Goal: Information Seeking & Learning: Learn about a topic

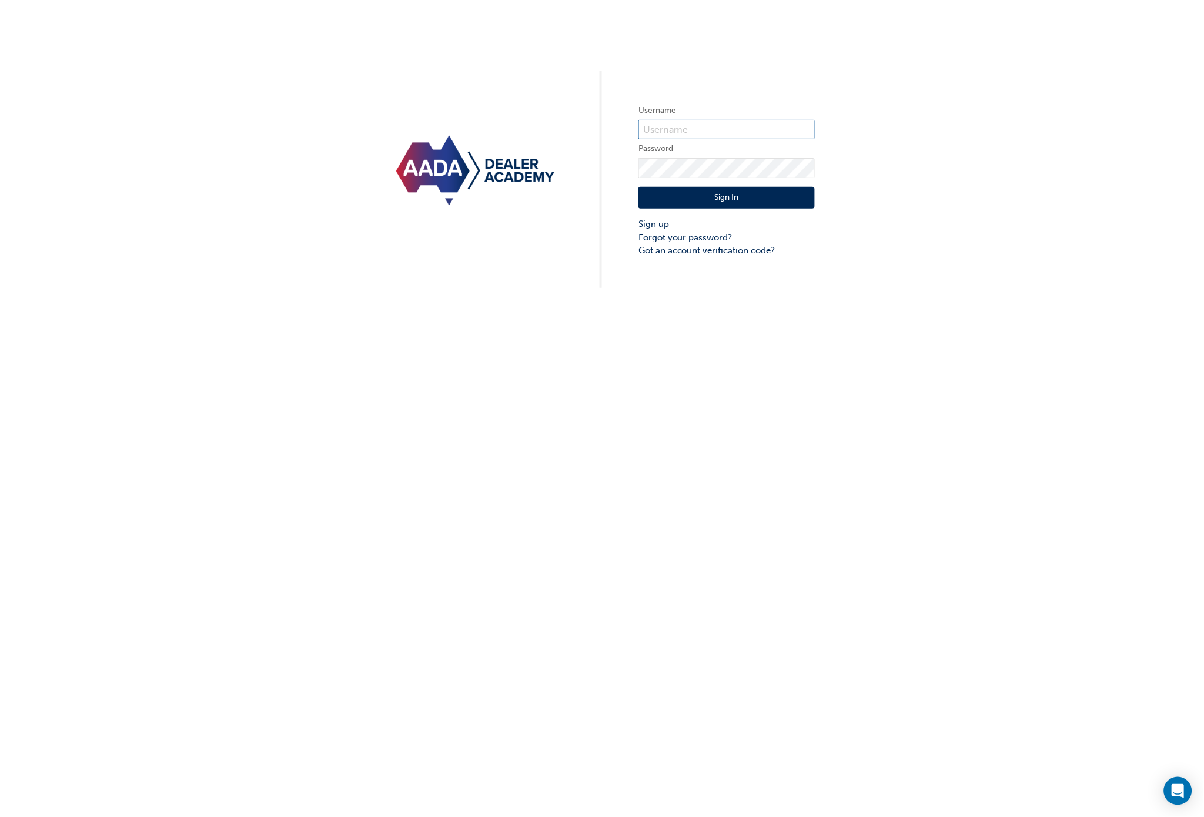
type input "bf.[PERSON_NAME].[PERSON_NAME]"
click at [693, 195] on button "Sign In" at bounding box center [727, 198] width 176 height 22
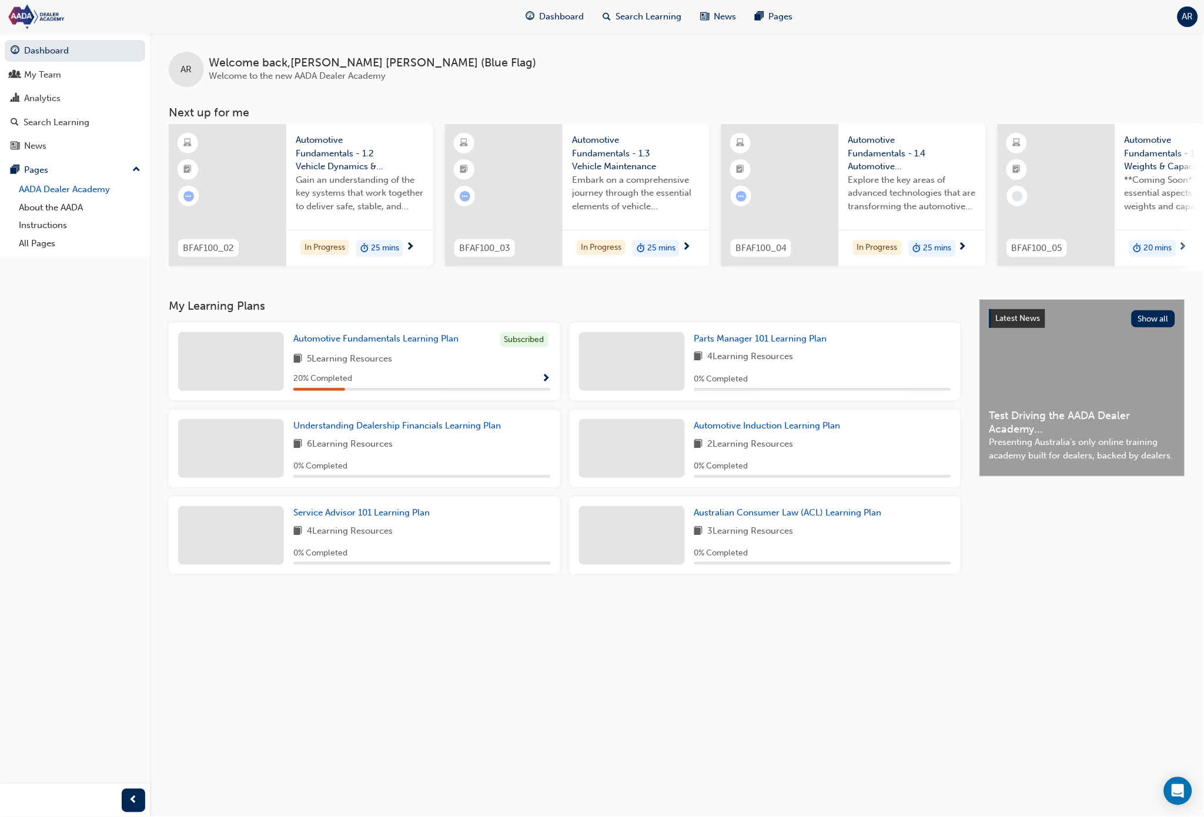
click at [60, 188] on link "AADA Dealer Academy" at bounding box center [79, 190] width 131 height 18
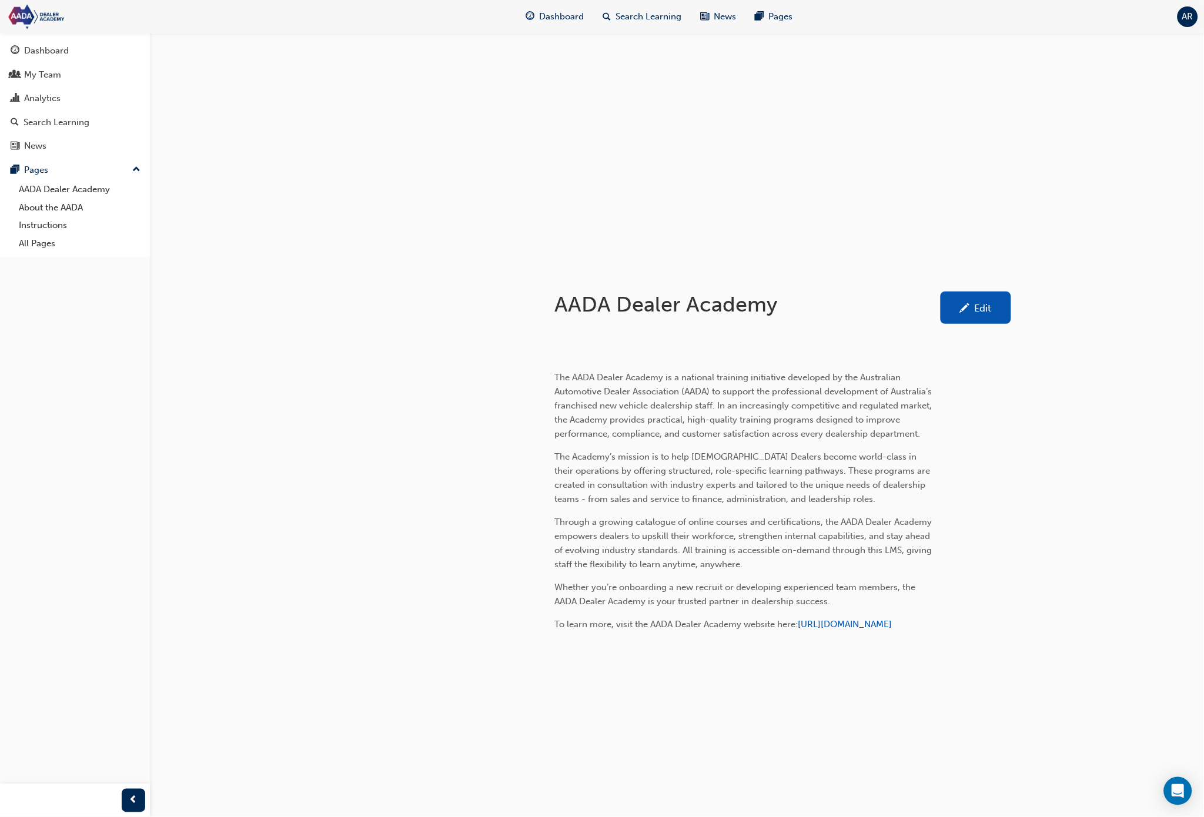
scroll to position [101, 0]
click at [74, 215] on link "About the AADA" at bounding box center [79, 208] width 131 height 18
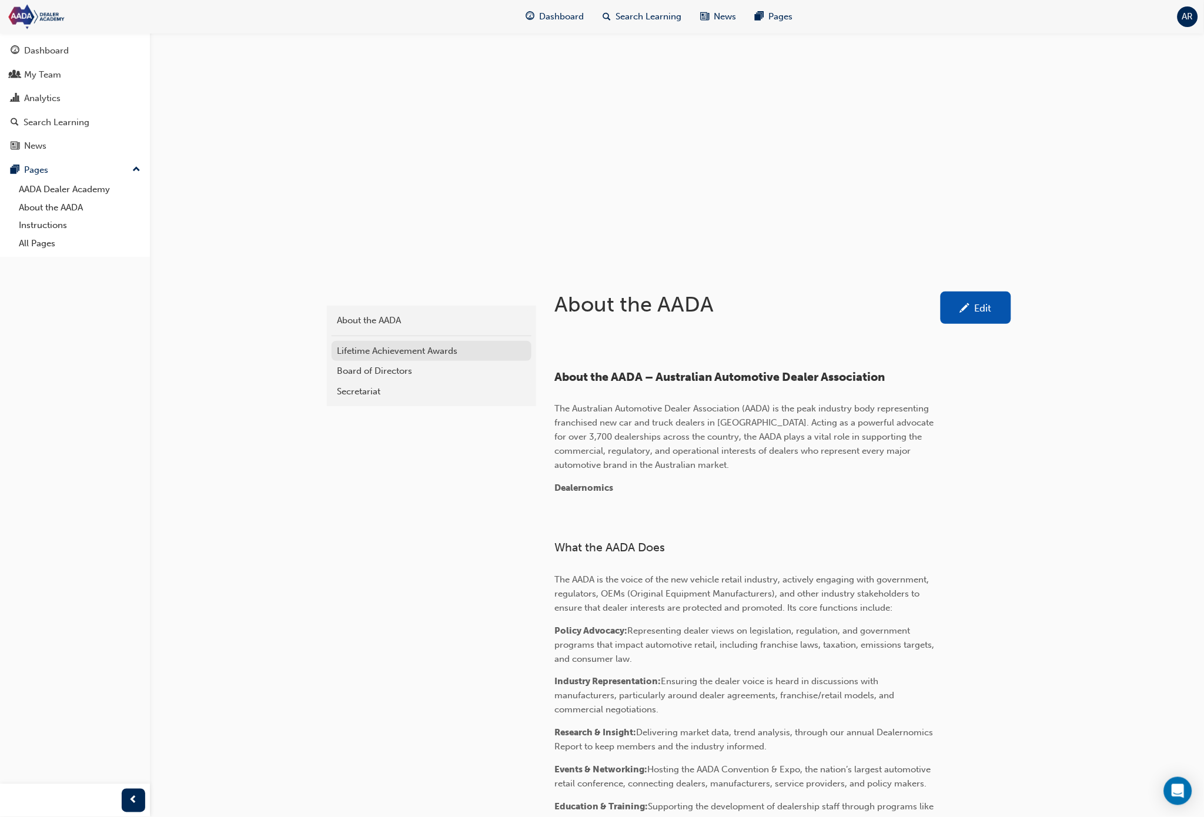
click at [422, 352] on div "Lifetime Achievement Awards" at bounding box center [432, 352] width 188 height 14
click at [396, 371] on div "Board of Directors" at bounding box center [432, 372] width 188 height 14
click at [402, 385] on div "Secretariat" at bounding box center [432, 392] width 188 height 14
click at [50, 173] on div "Pages" at bounding box center [75, 170] width 129 height 15
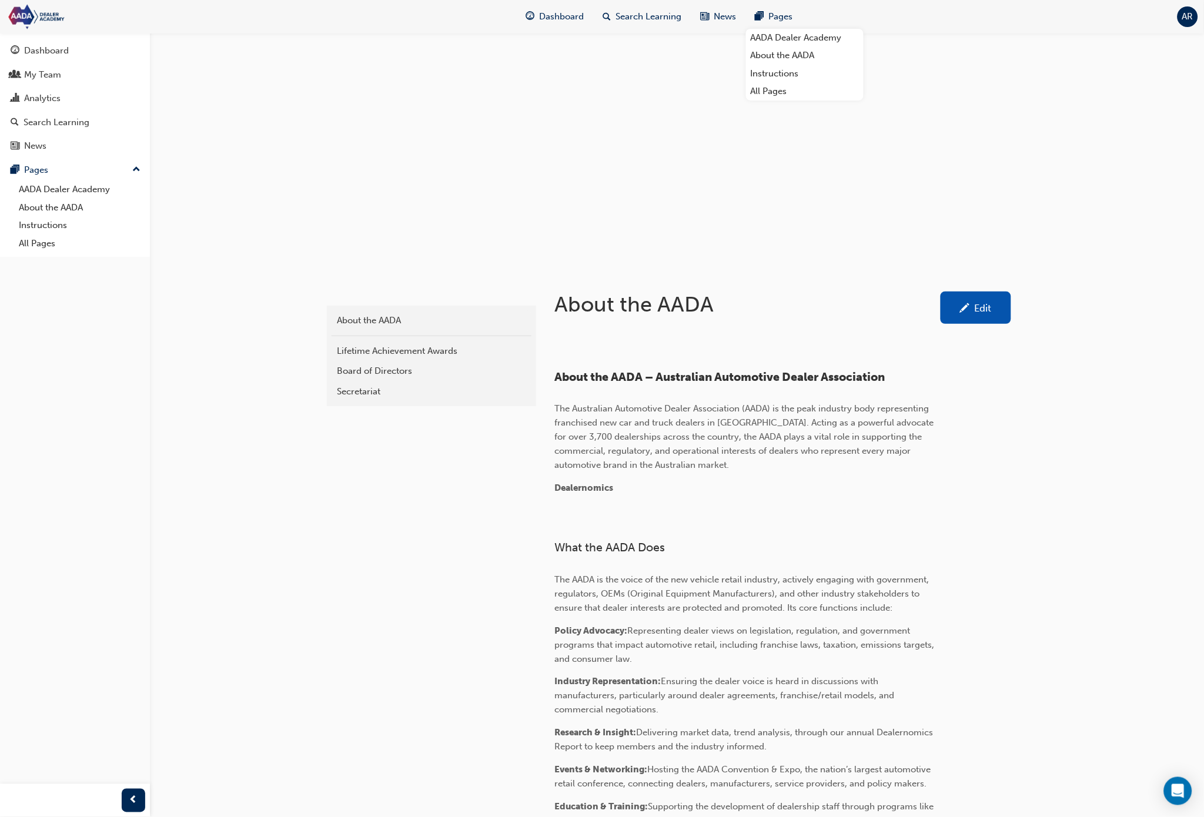
click at [770, 14] on span "Pages" at bounding box center [781, 17] width 24 height 14
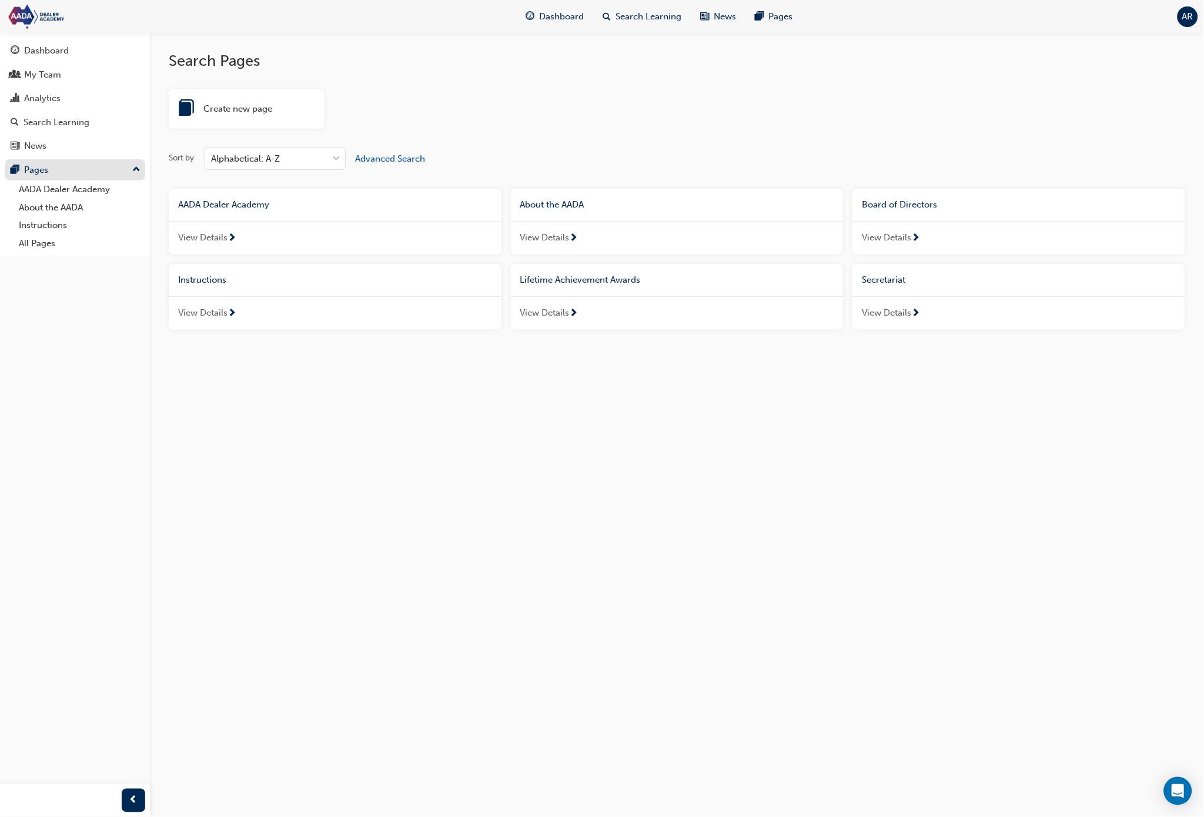
click at [61, 178] on div "Pages" at bounding box center [75, 170] width 129 height 15
click at [65, 181] on button "Pages" at bounding box center [75, 170] width 141 height 22
click at [44, 246] on link "All Pages" at bounding box center [79, 244] width 131 height 18
click at [68, 189] on link "AADA Dealer Academy" at bounding box center [79, 190] width 131 height 18
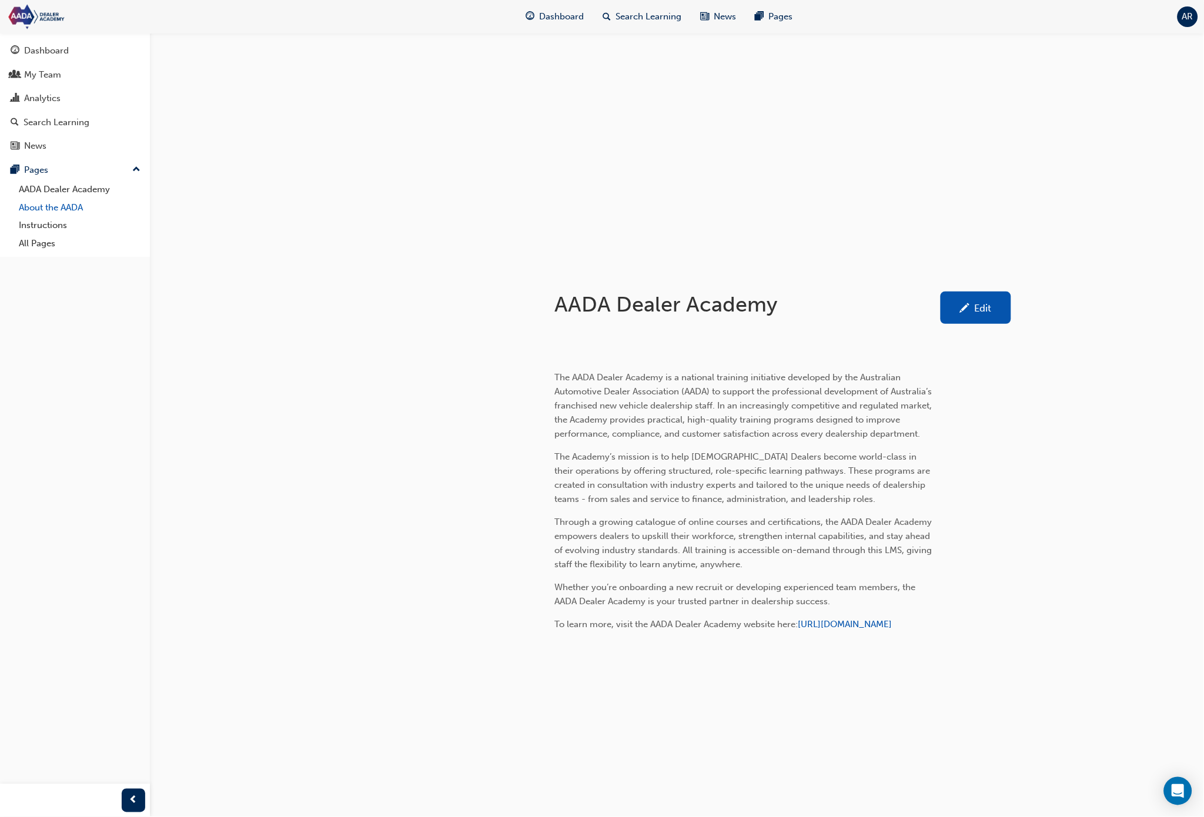
click at [69, 211] on link "About the AADA" at bounding box center [79, 208] width 131 height 18
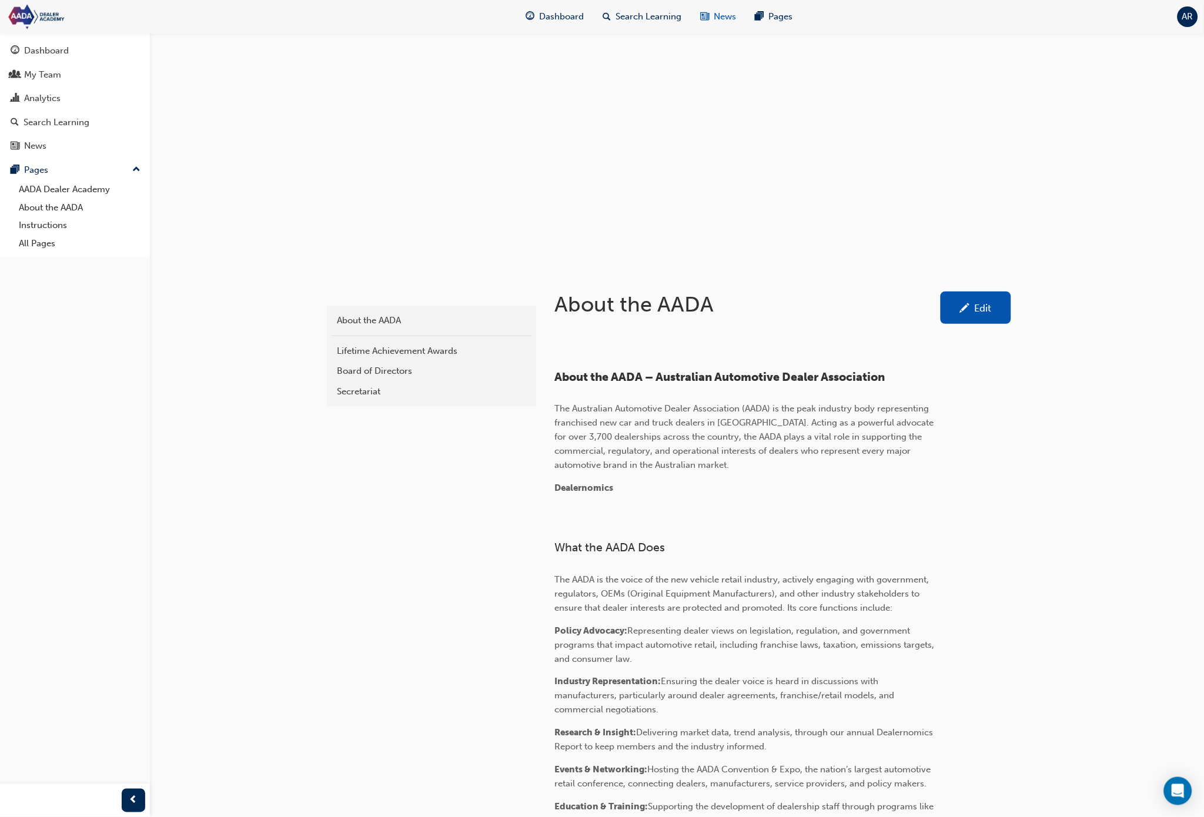
click at [709, 14] on div "News" at bounding box center [719, 17] width 55 height 24
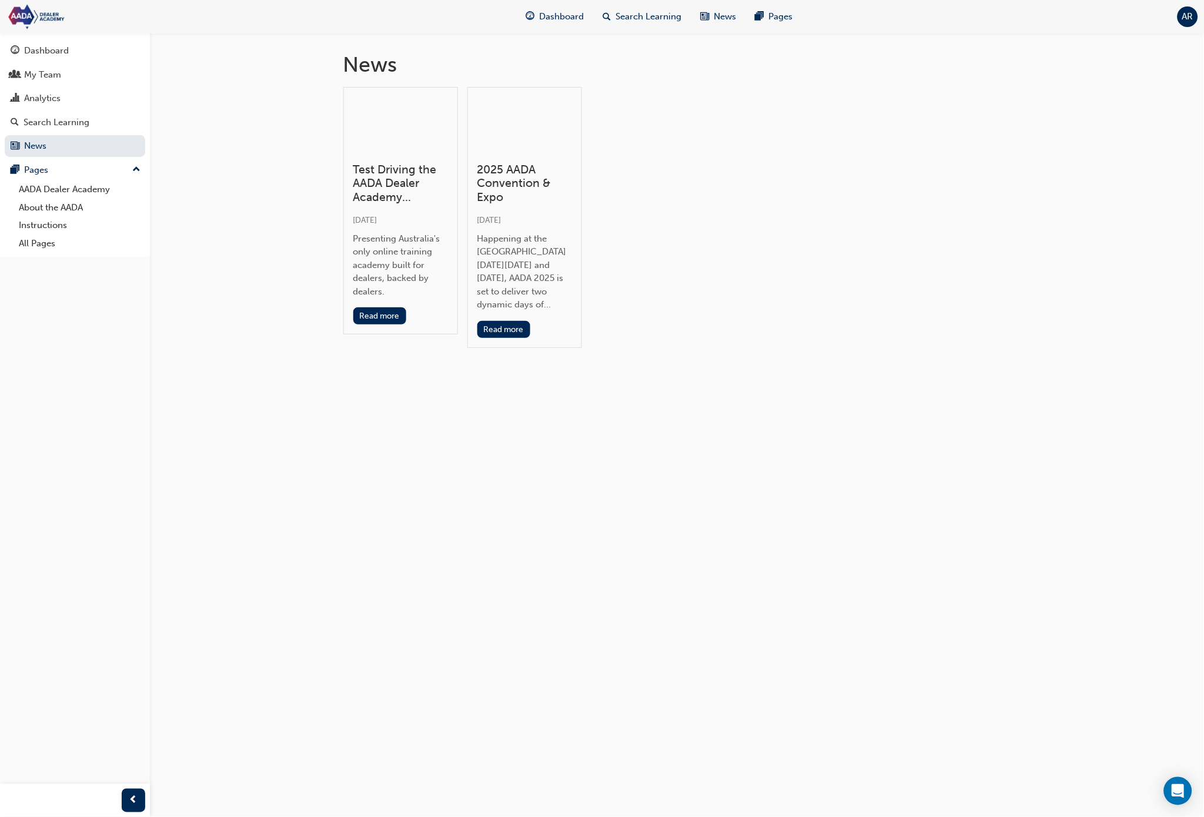
click at [393, 120] on div at bounding box center [400, 125] width 95 height 57
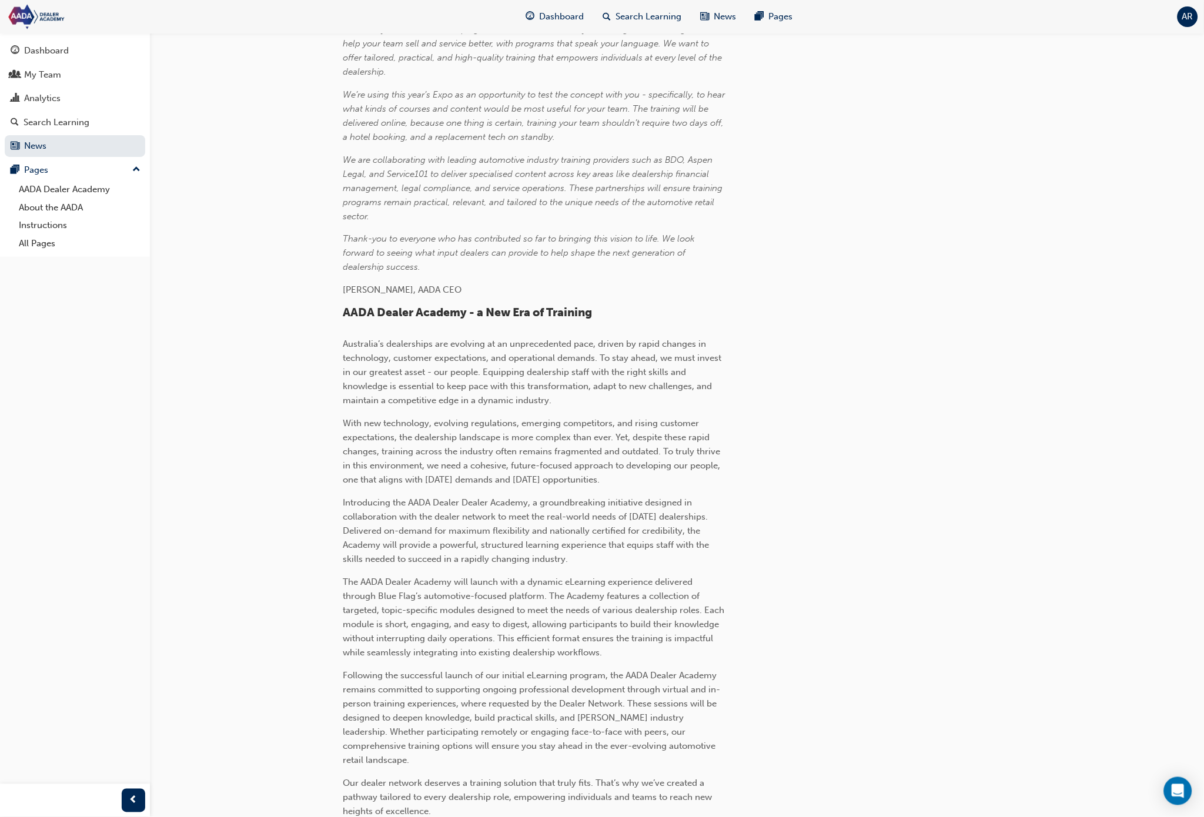
scroll to position [496, 0]
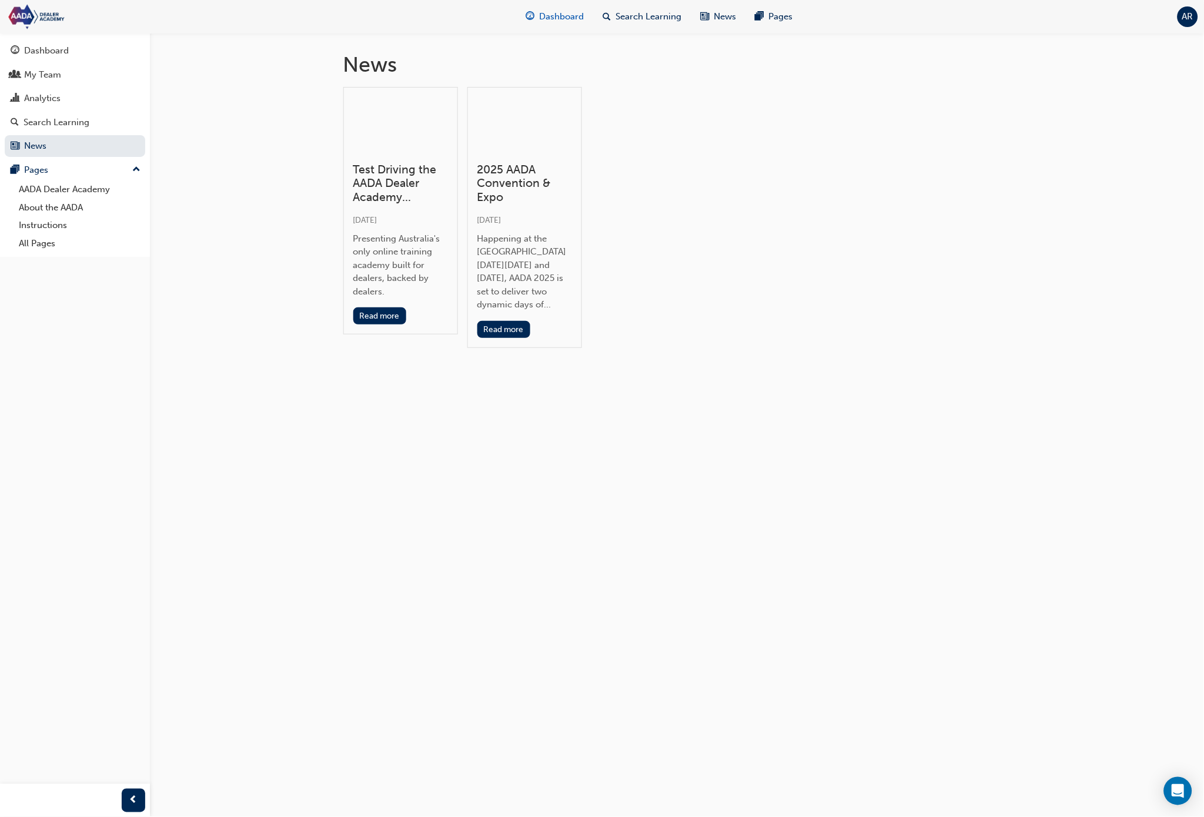
click at [563, 11] on span "Dashboard" at bounding box center [562, 17] width 45 height 14
